Goal: Transaction & Acquisition: Purchase product/service

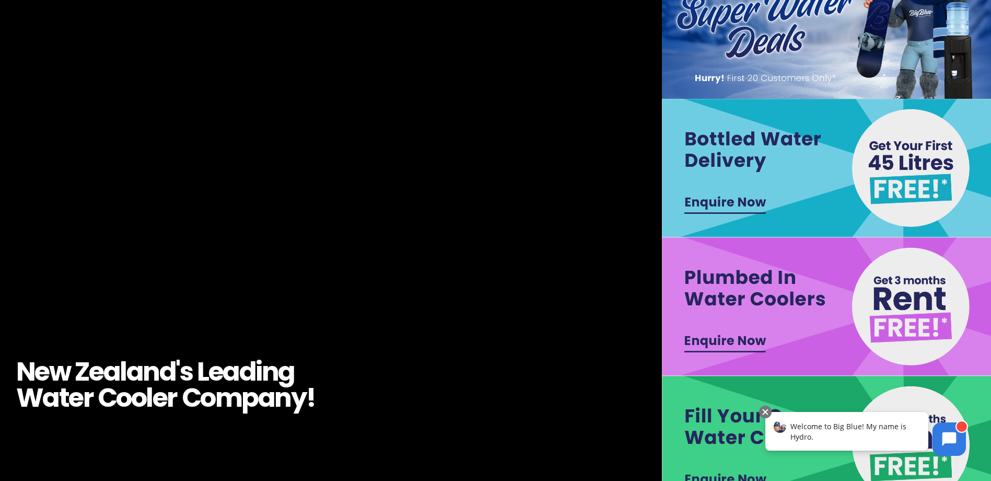
scroll to position [157, 0]
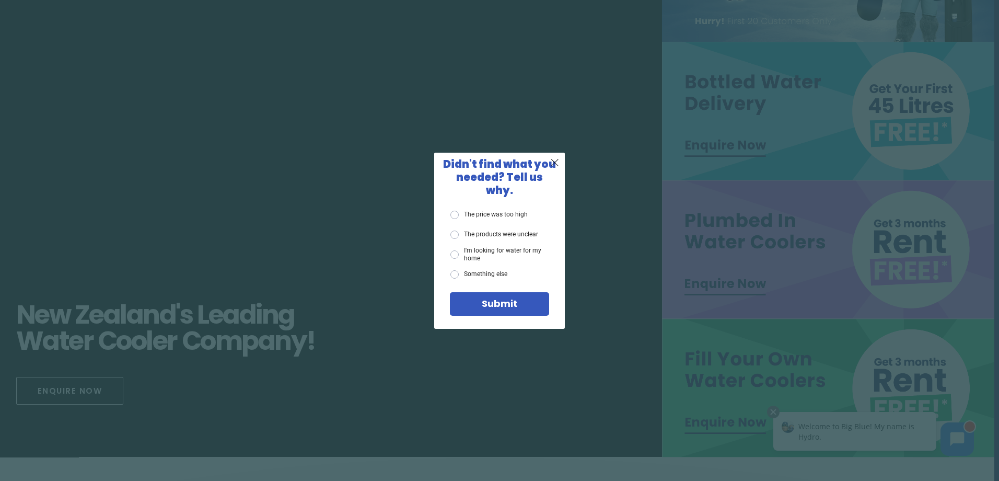
click at [553, 166] on span "X" at bounding box center [554, 162] width 9 height 13
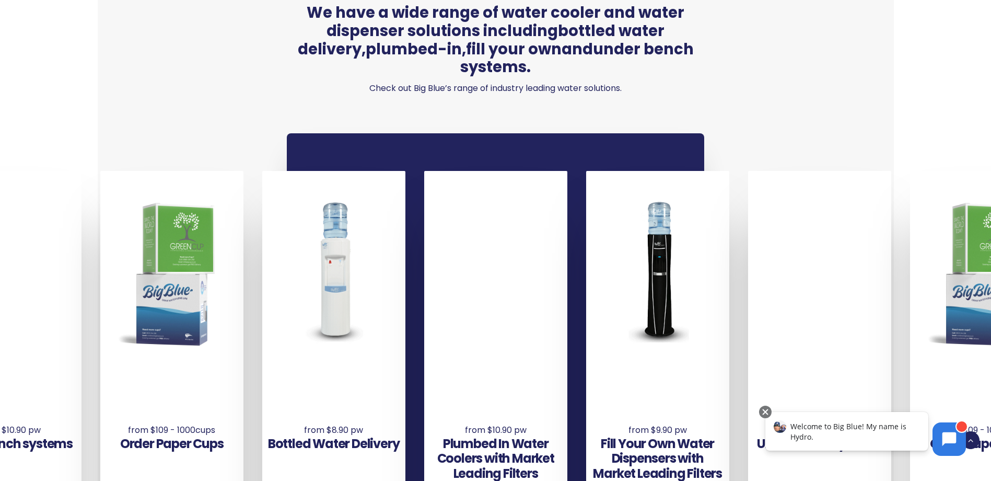
scroll to position [731, 0]
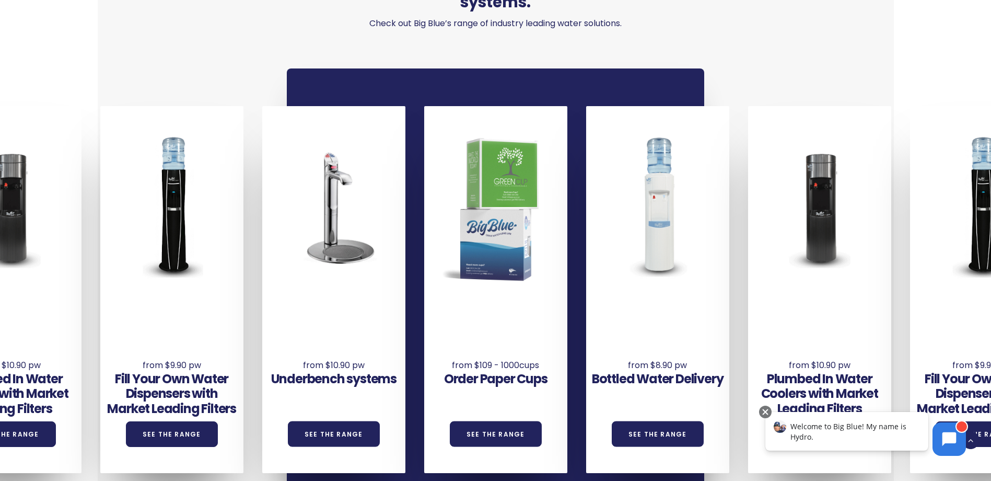
click at [780, 475] on div "We have a wide range of water cooler and water dispenser solutions including bo…" at bounding box center [496, 223] width 759 height 683
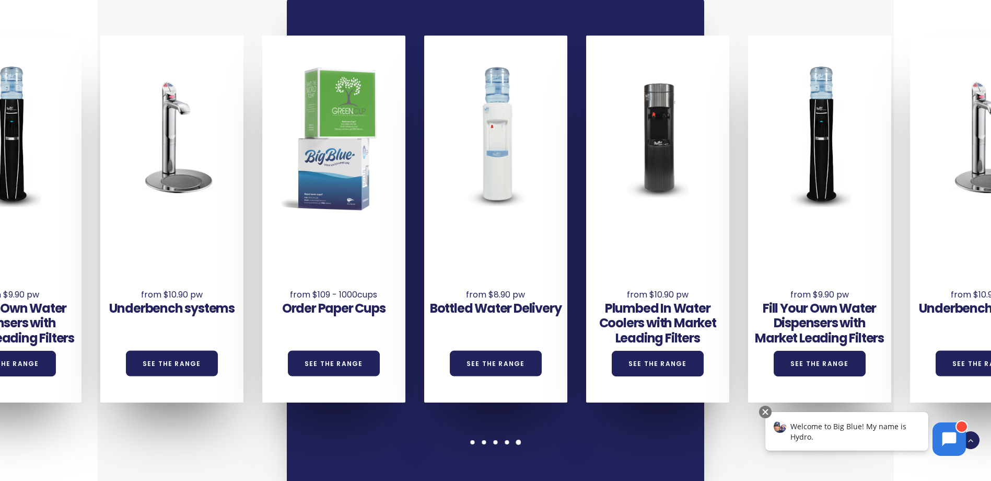
scroll to position [784, 0]
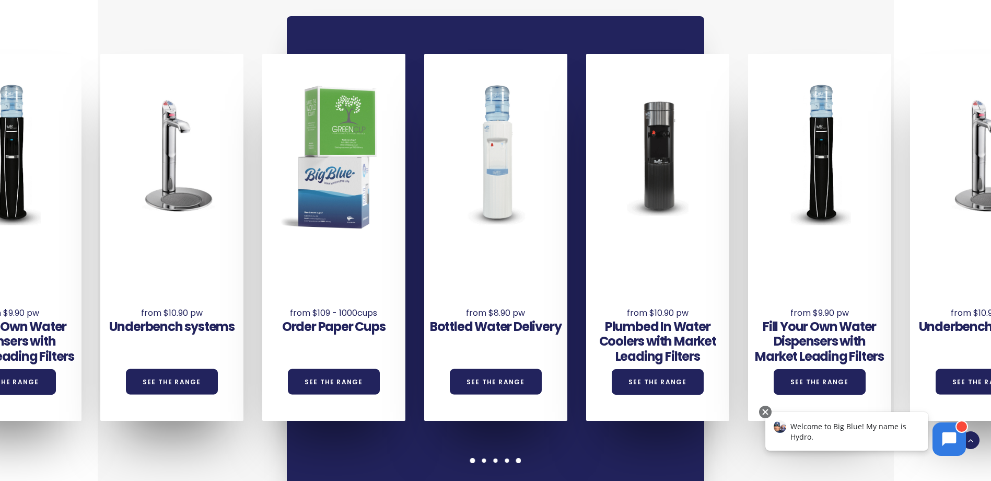
click at [471, 458] on span at bounding box center [472, 460] width 5 height 5
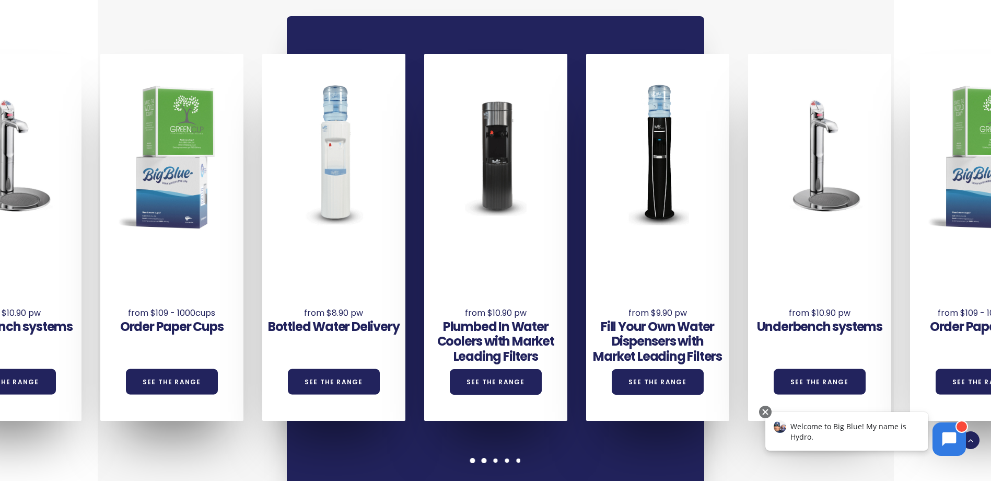
click at [481, 458] on div at bounding box center [484, 460] width 11 height 5
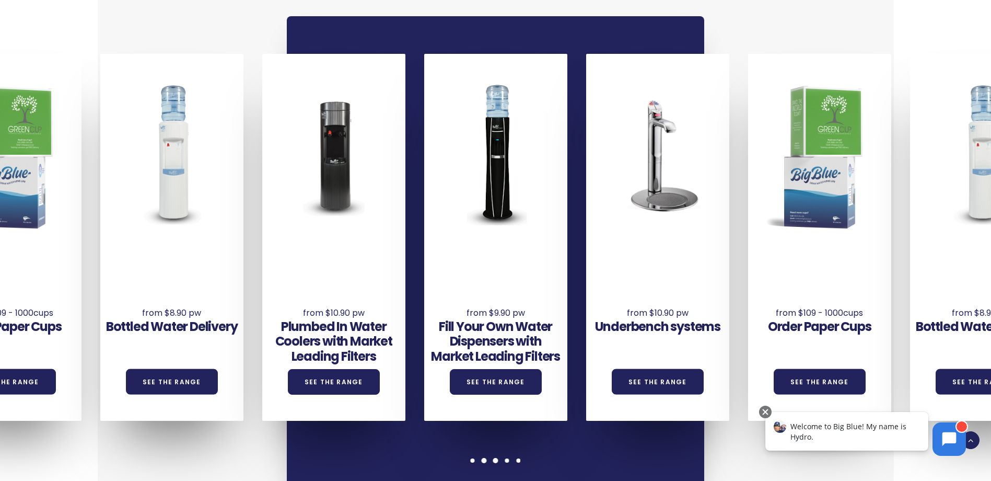
click at [494, 458] on span at bounding box center [495, 460] width 5 height 5
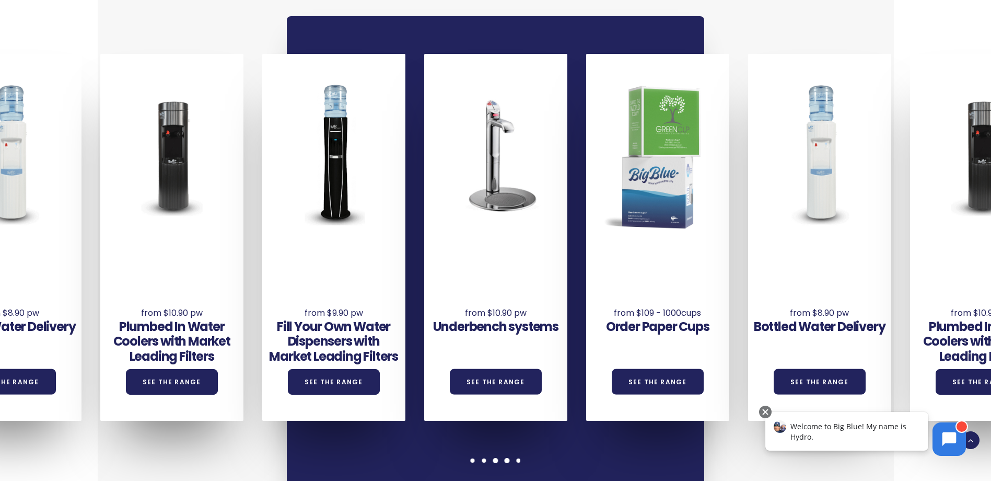
click at [509, 458] on span at bounding box center [507, 460] width 5 height 5
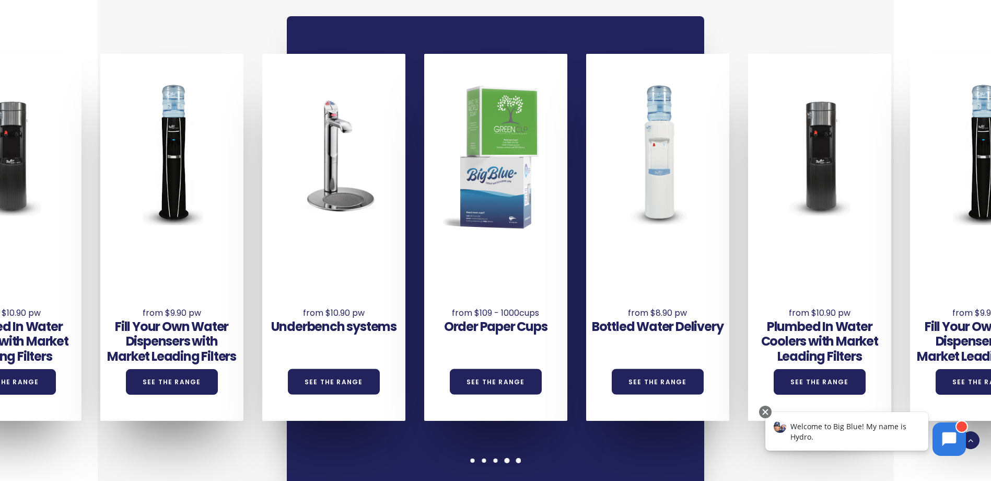
click at [520, 458] on span at bounding box center [518, 460] width 5 height 5
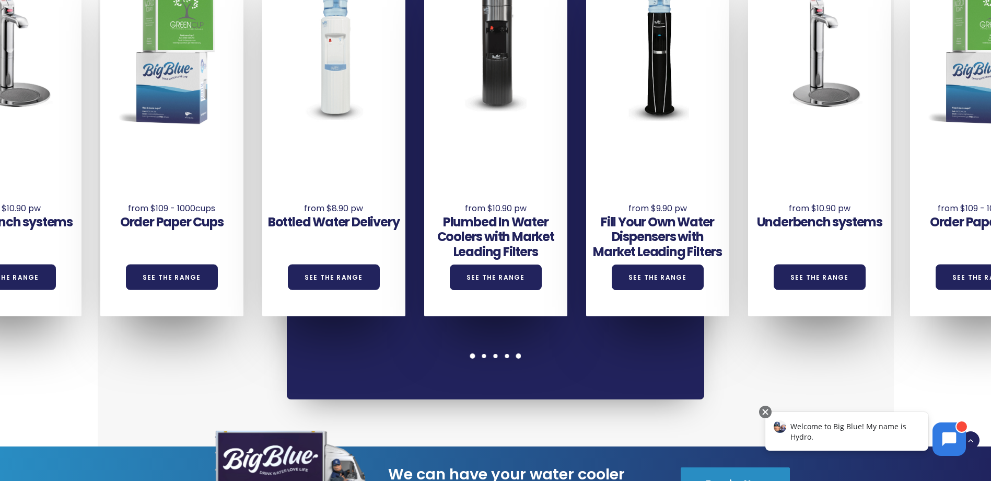
scroll to position [836, 0]
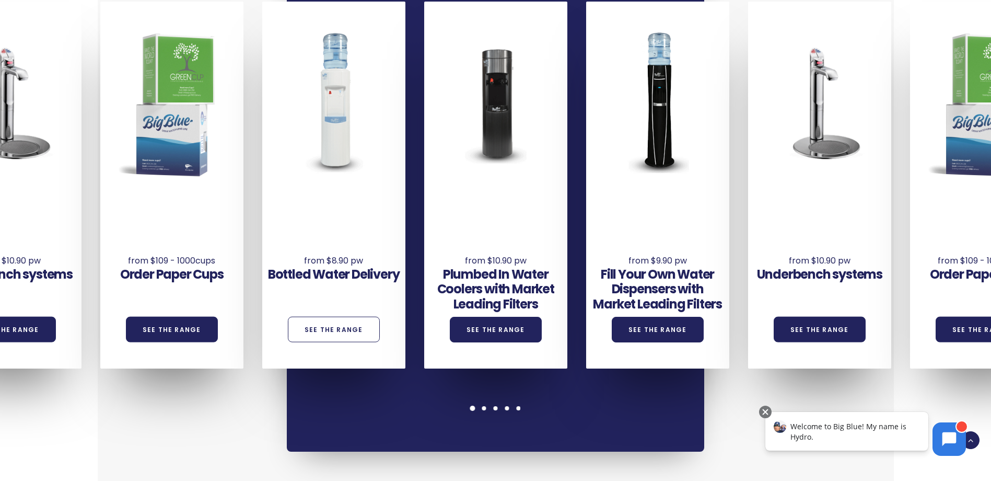
click at [350, 317] on link "See the Range" at bounding box center [334, 330] width 92 height 26
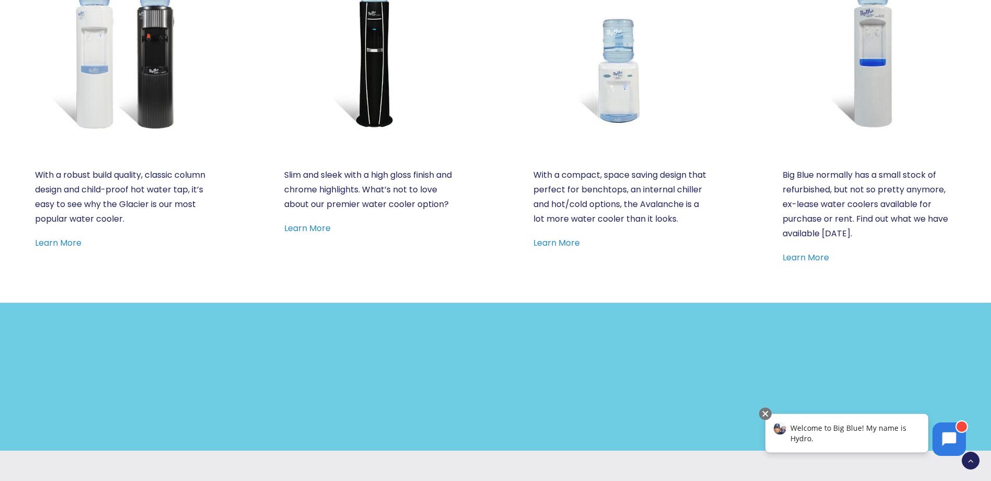
scroll to position [627, 0]
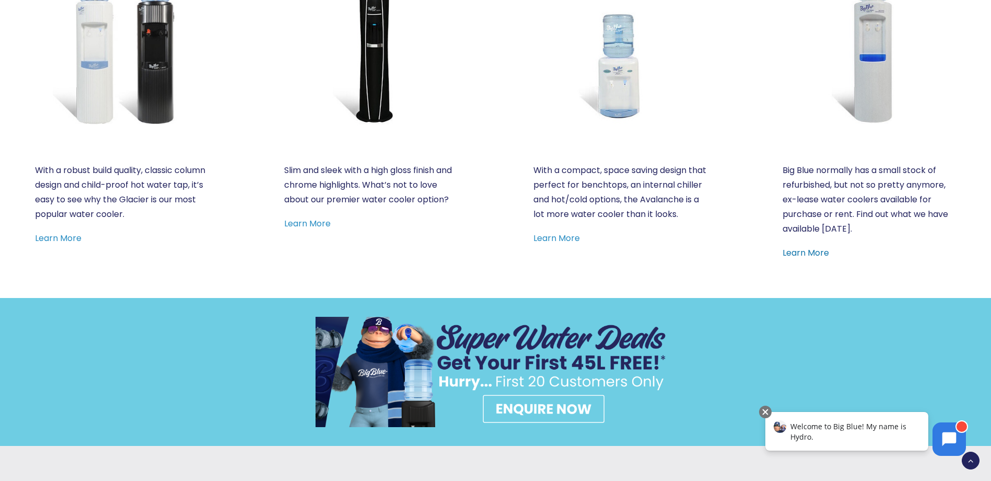
click at [819, 255] on link "Learn More" at bounding box center [806, 253] width 47 height 12
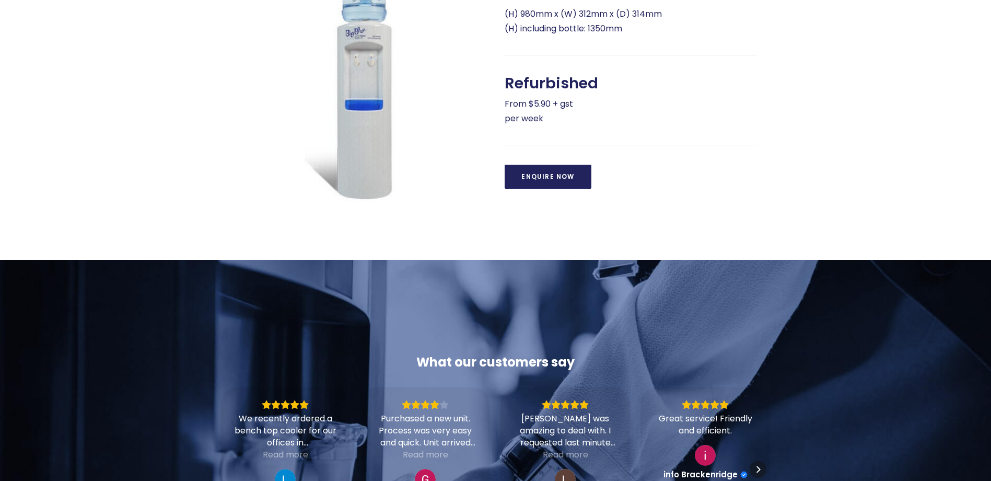
scroll to position [470, 0]
